Goal: Navigation & Orientation: Find specific page/section

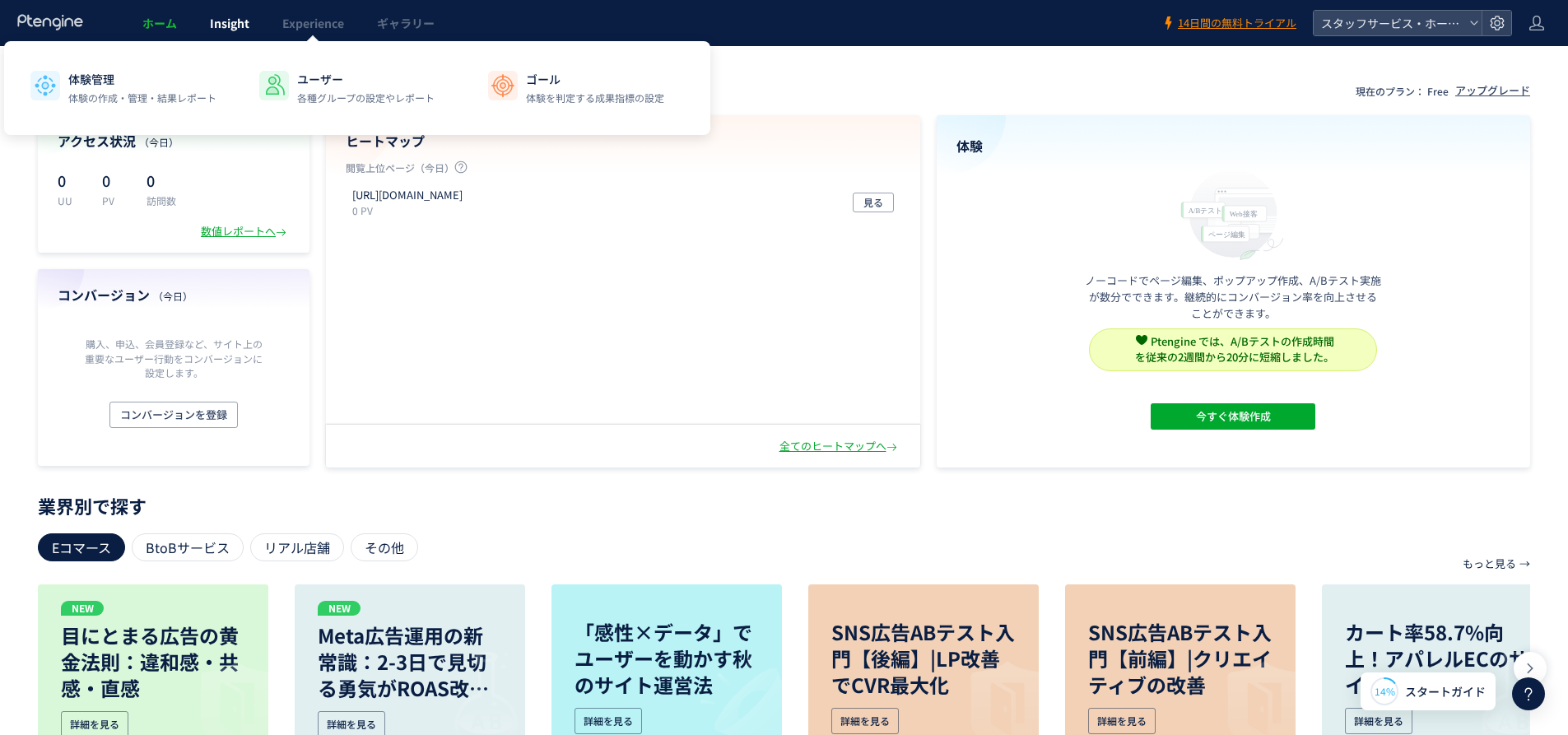
click at [215, 24] on span "Insight" at bounding box center [229, 23] width 40 height 16
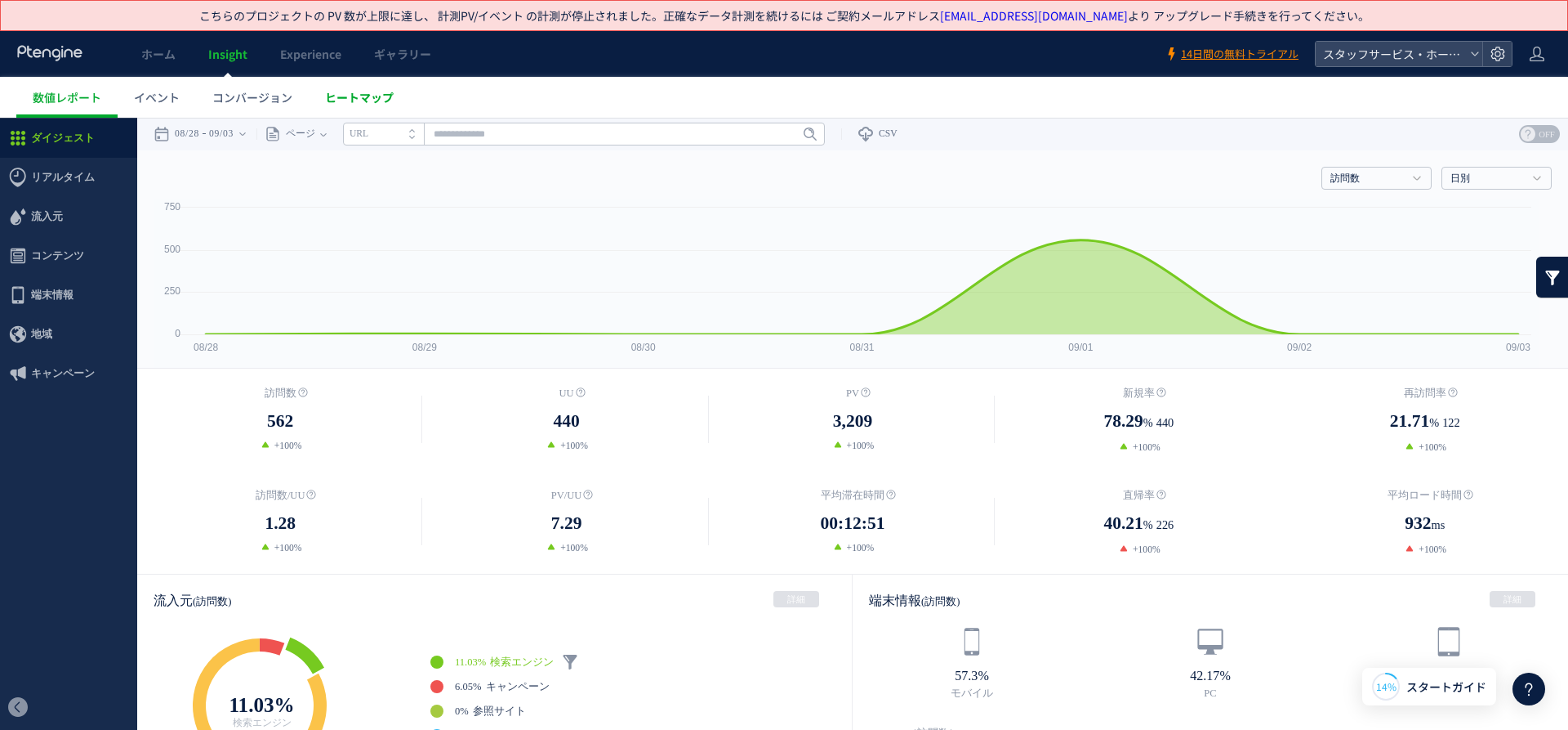
click at [358, 96] on span "ヒートマップ" at bounding box center [359, 97] width 68 height 16
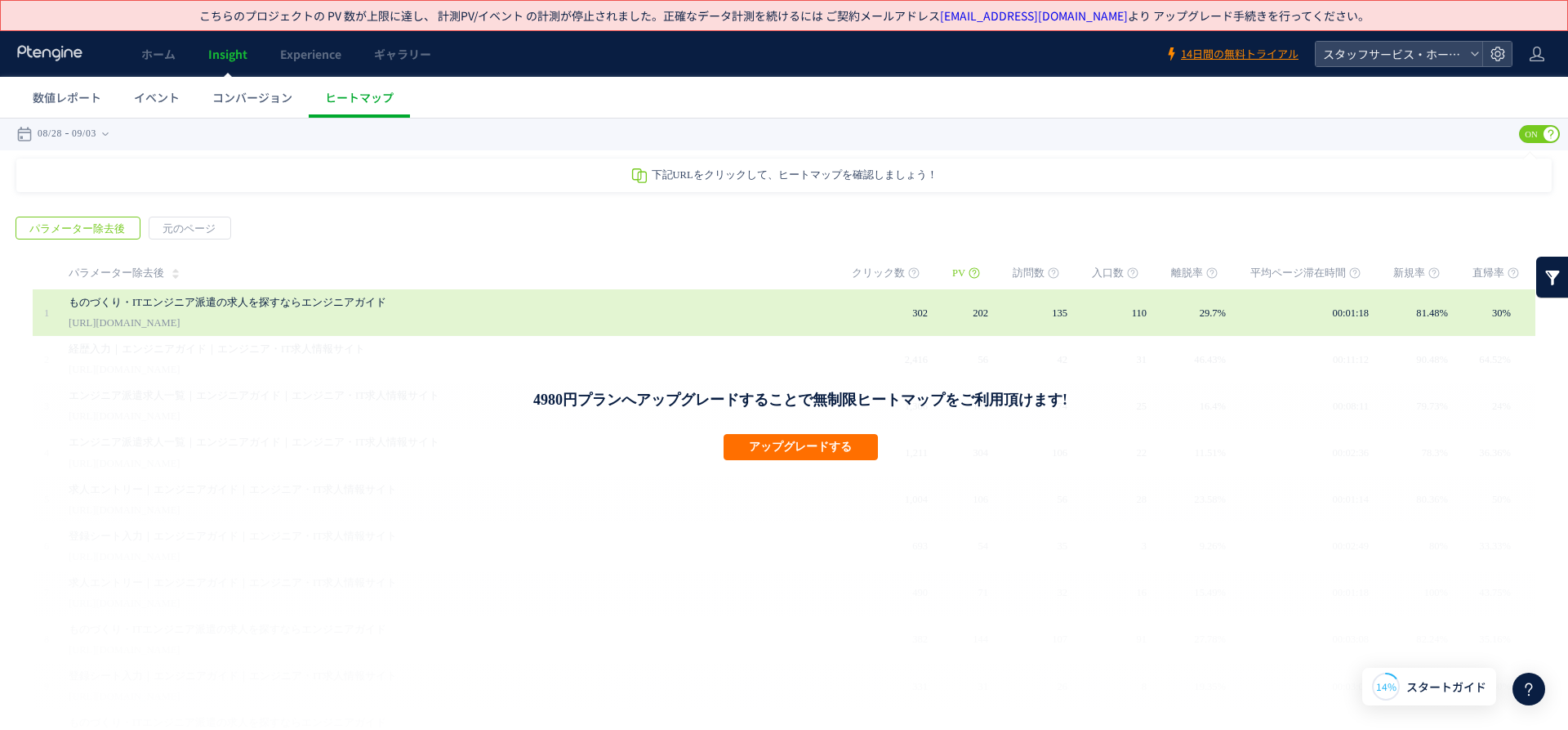
click at [266, 306] on link "ものづくり・ITエンジニア派遣の求人を探すならエンジニアガイド" at bounding box center [444, 302] width 751 height 20
